Goal: Task Accomplishment & Management: Use online tool/utility

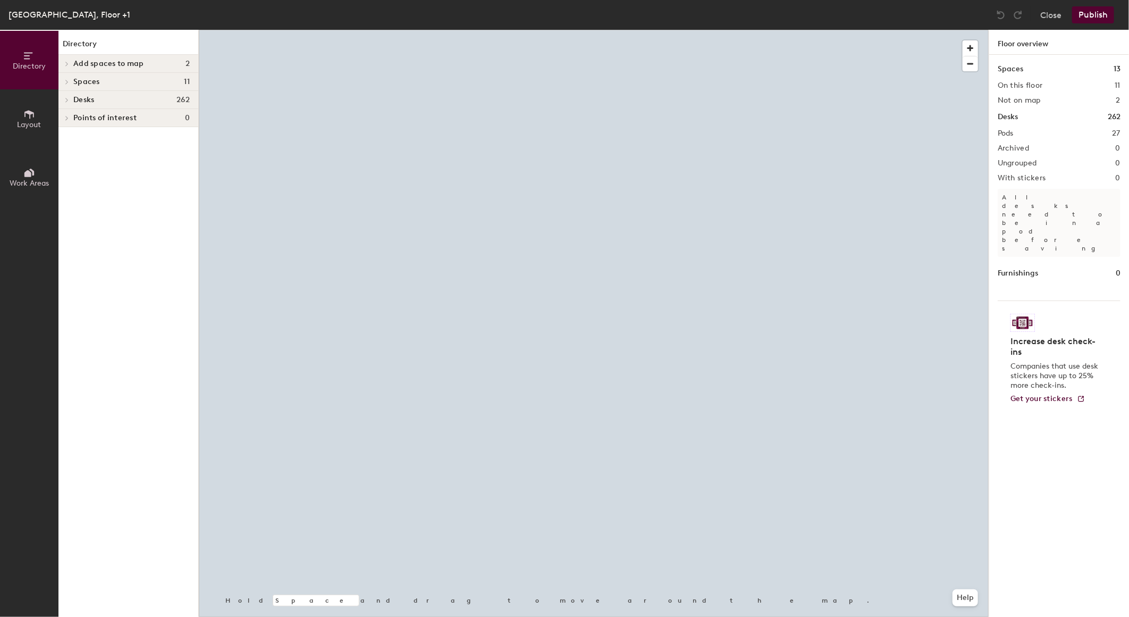
click at [69, 104] on div at bounding box center [65, 100] width 14 height 18
click at [68, 103] on div at bounding box center [65, 100] width 14 height 18
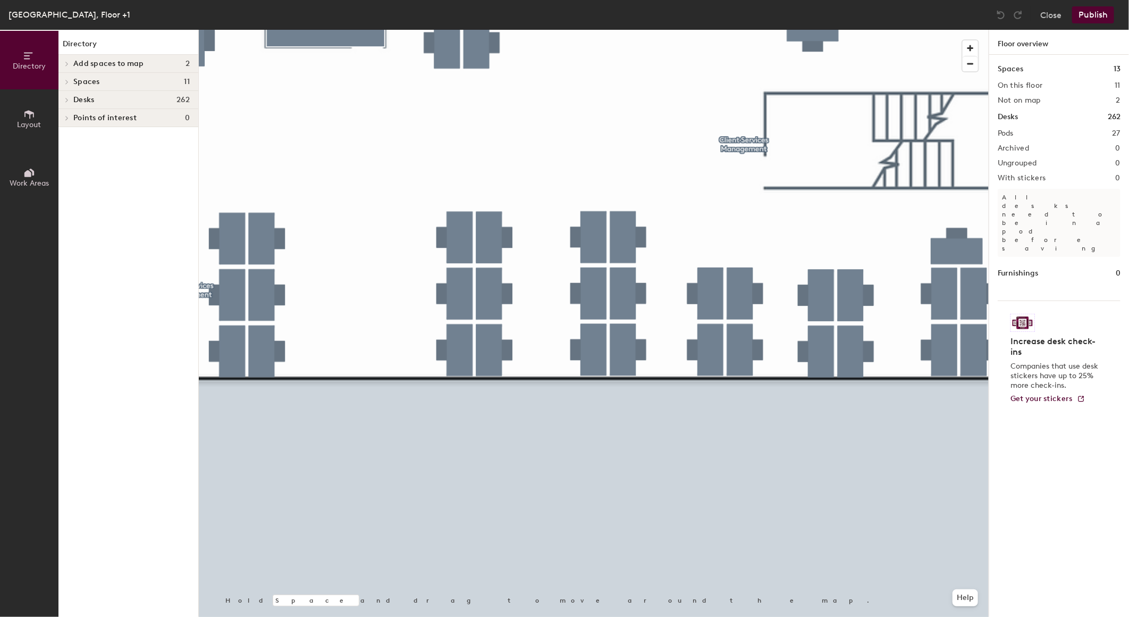
click at [65, 99] on icon at bounding box center [67, 99] width 4 height 5
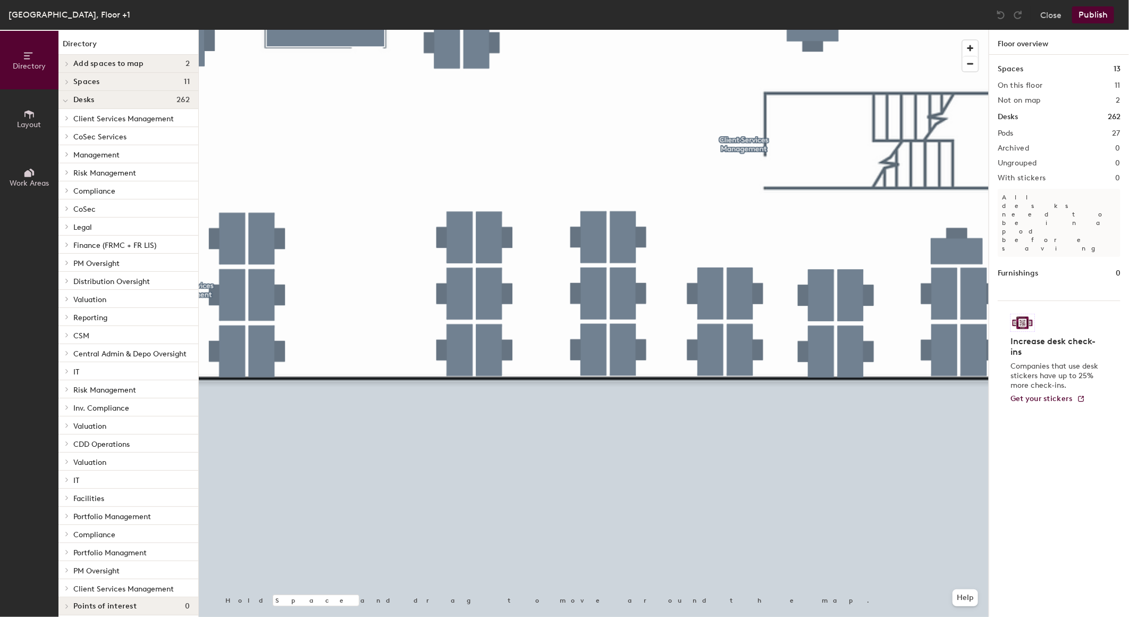
click at [64, 175] on div at bounding box center [65, 172] width 14 height 18
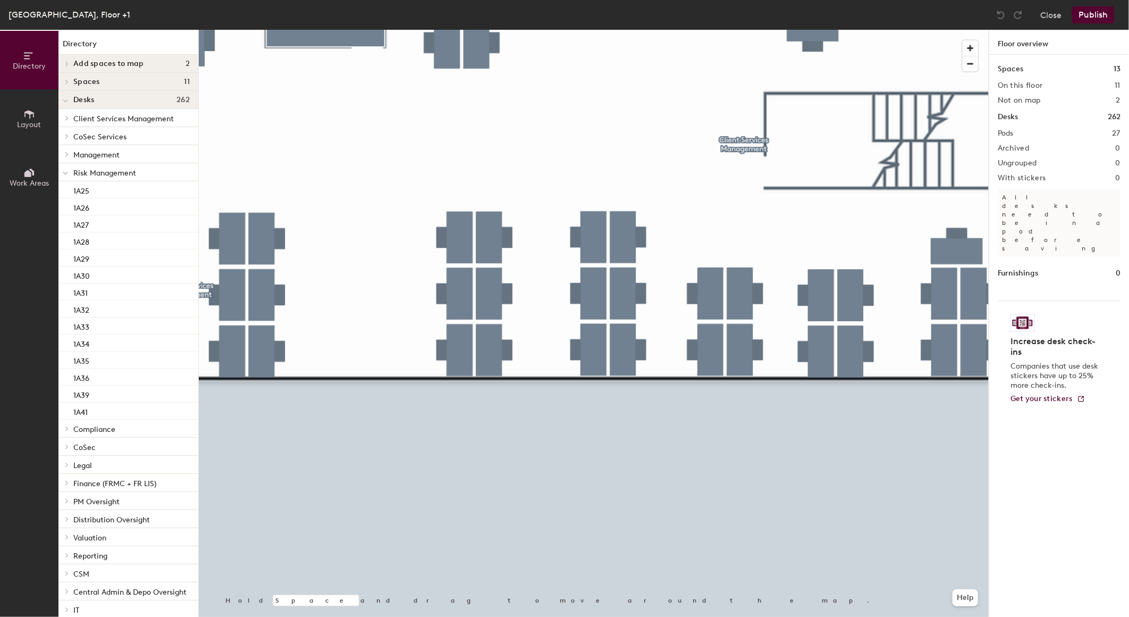
click at [68, 169] on span at bounding box center [65, 173] width 5 height 9
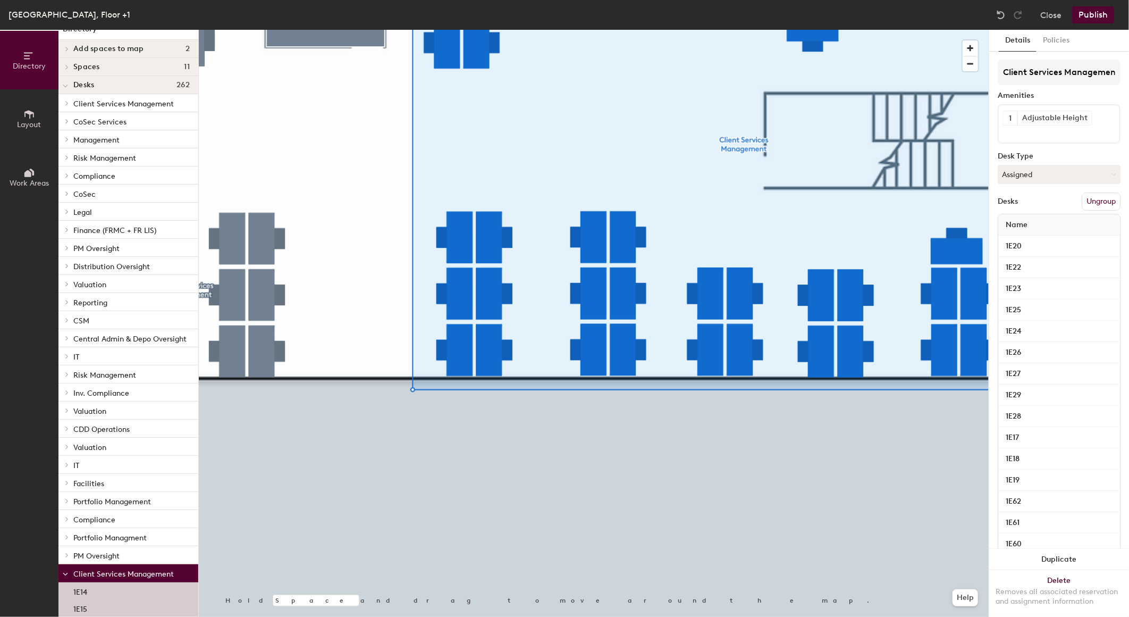
scroll to position [901, 0]
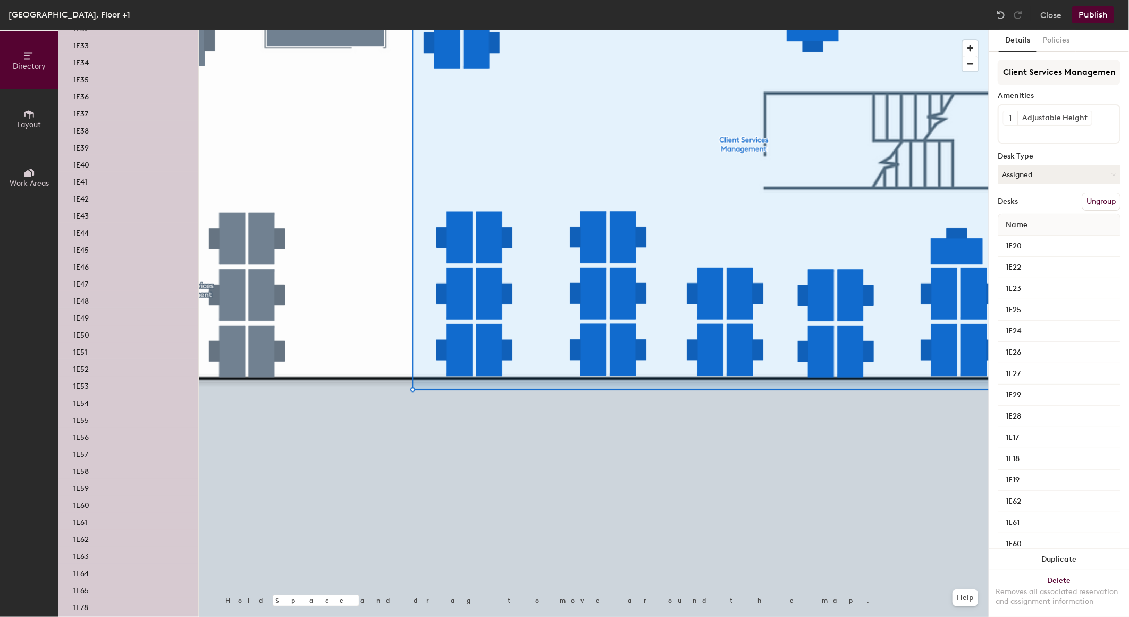
click at [83, 331] on p "1E50" at bounding box center [81, 333] width 16 height 12
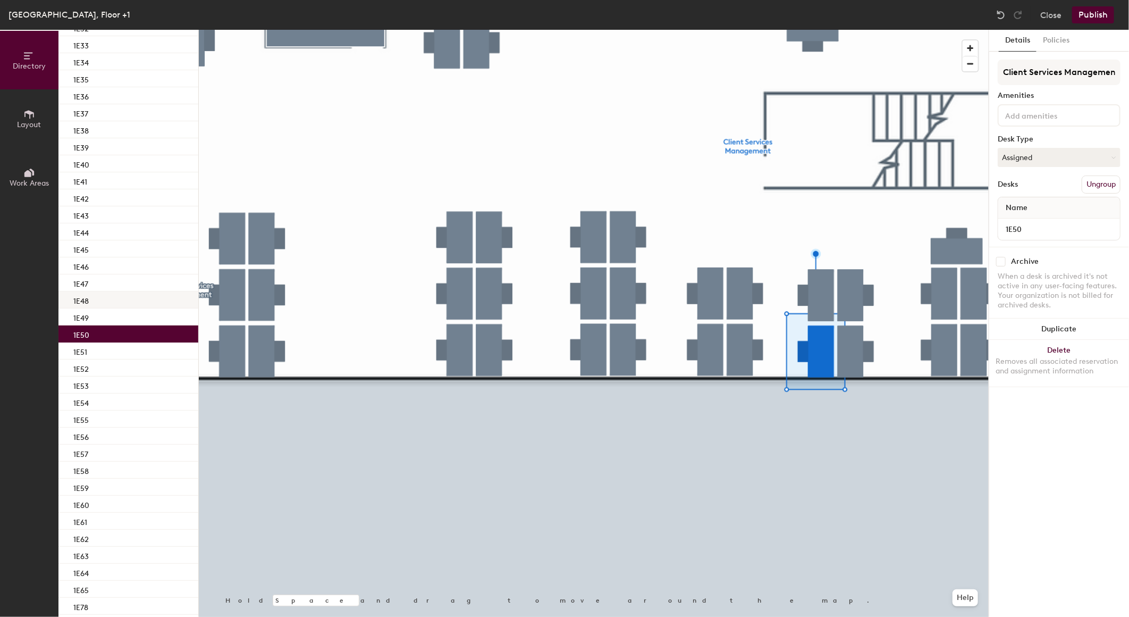
click at [814, 30] on div at bounding box center [594, 30] width 790 height 0
